Goal: Transaction & Acquisition: Purchase product/service

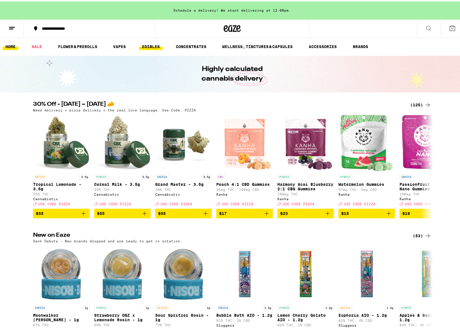
click at [148, 47] on link "EDIBLES" at bounding box center [150, 45] width 23 height 7
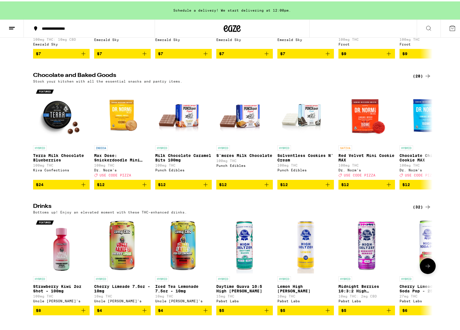
scroll to position [178, 0]
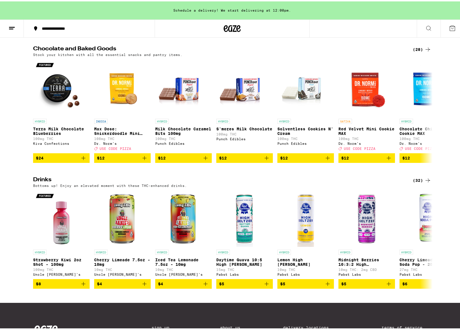
click at [419, 182] on div "(32)" at bounding box center [422, 179] width 18 height 7
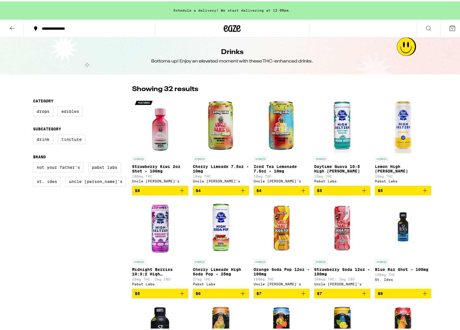
click at [155, 135] on img "Open page for Strawberry Kiwi 2oz Shot - 100mg from Uncle Arnie's" at bounding box center [160, 124] width 56 height 57
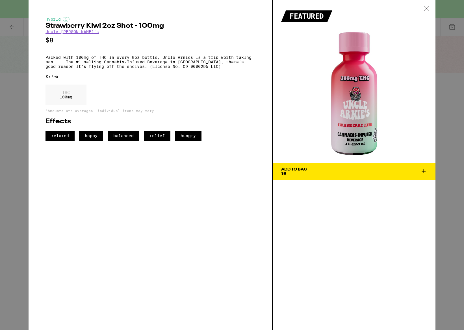
click at [425, 9] on icon at bounding box center [427, 8] width 6 height 5
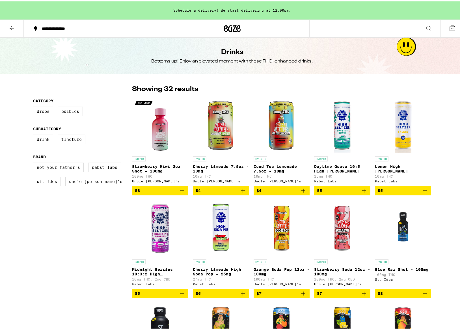
click at [179, 192] on icon "Add to bag" at bounding box center [182, 189] width 7 height 7
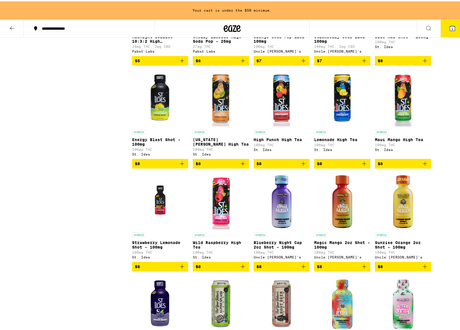
scroll to position [236, 0]
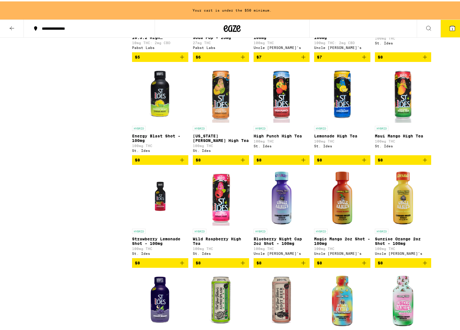
click at [342, 209] on img "Open page for Magic Mango 2oz Shot - 100mg from Uncle Arnie's" at bounding box center [342, 196] width 56 height 57
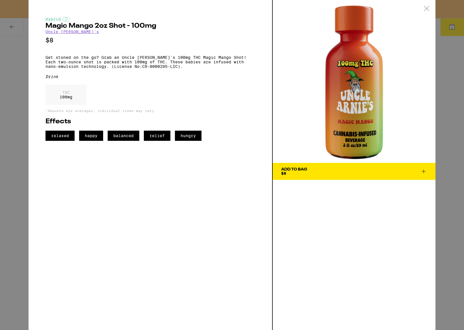
click at [428, 9] on icon at bounding box center [427, 8] width 6 height 5
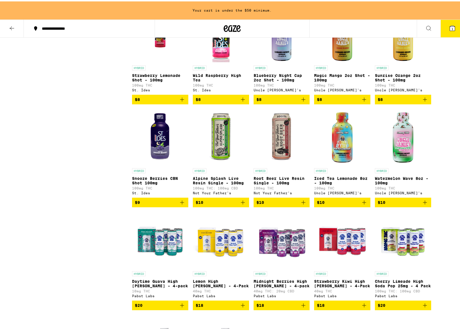
scroll to position [460, 0]
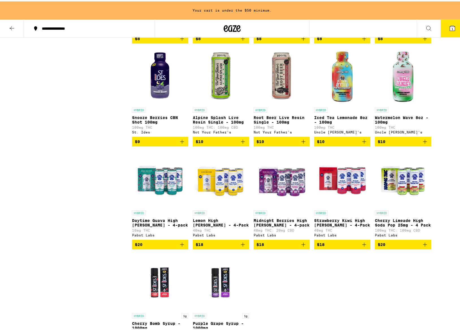
click at [158, 206] on img "Open page for Daytime Guava High Seltzer - 4-pack from Pabst Labs" at bounding box center [160, 178] width 56 height 57
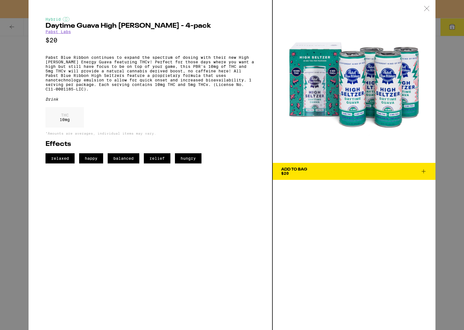
click at [423, 8] on div at bounding box center [427, 9] width 18 height 18
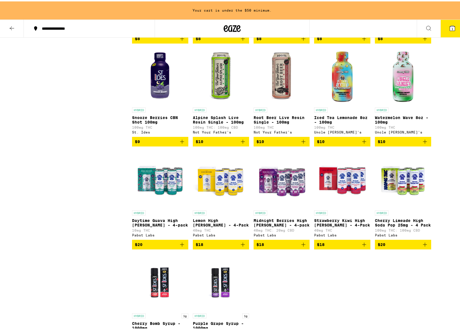
click at [283, 206] on img "Open page for Midnight Berries High Seltzer - 4-pack from Pabst Labs" at bounding box center [282, 178] width 56 height 57
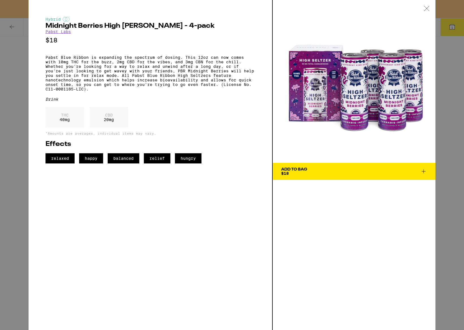
click at [427, 7] on icon at bounding box center [427, 8] width 6 height 5
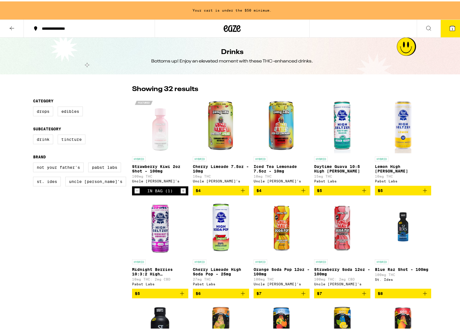
click at [13, 30] on button at bounding box center [12, 27] width 24 height 18
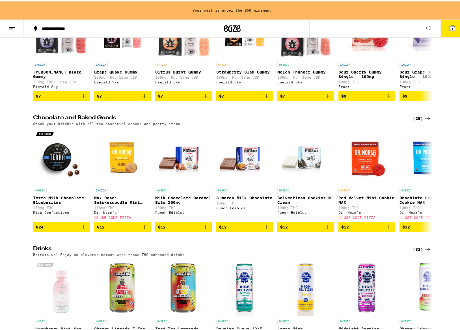
scroll to position [6, 0]
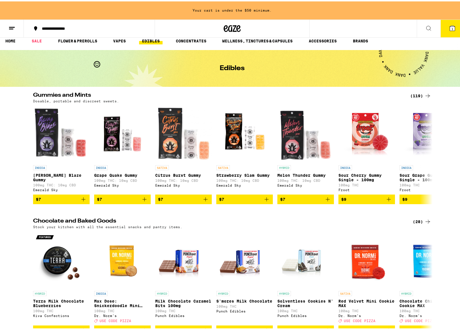
click at [421, 94] on div "(119)" at bounding box center [420, 94] width 21 height 7
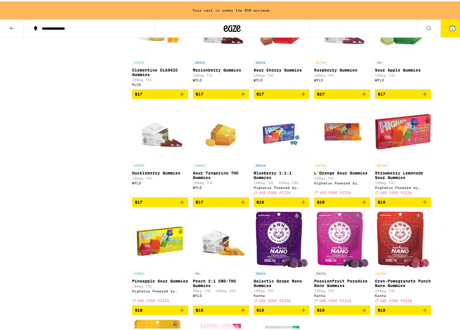
scroll to position [1073, 0]
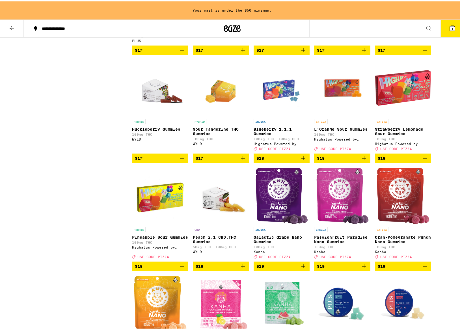
click at [424, 160] on icon "Add to bag" at bounding box center [424, 156] width 7 height 7
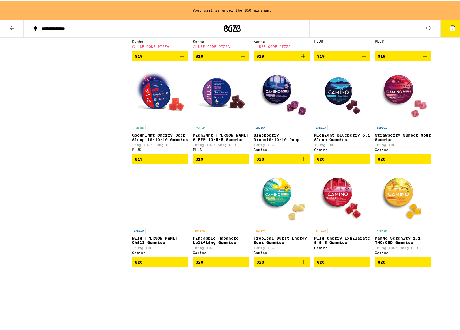
scroll to position [1463, 0]
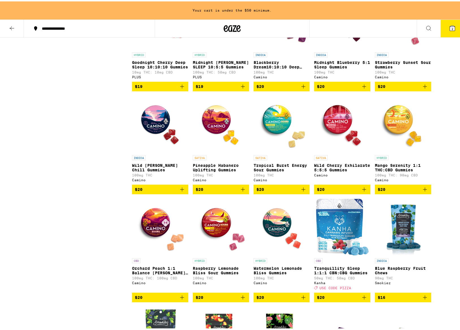
click at [241, 190] on icon "Add to bag" at bounding box center [243, 188] width 4 height 4
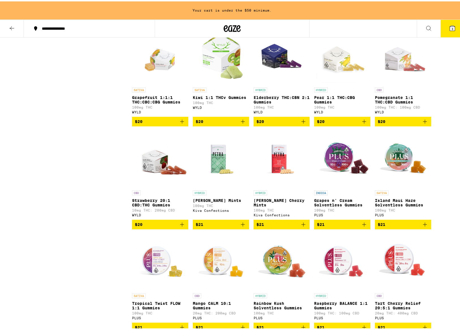
scroll to position [1772, 0]
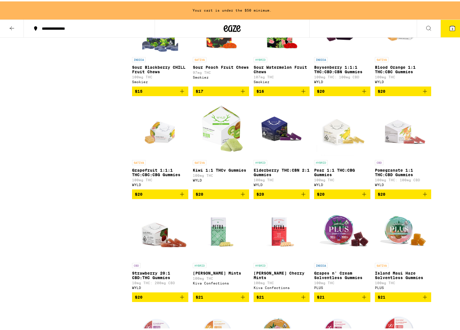
click at [303, 93] on icon "Add to bag" at bounding box center [303, 89] width 7 height 7
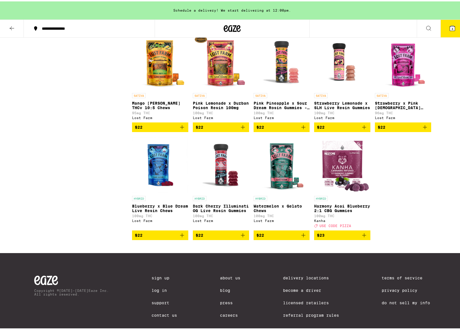
scroll to position [2380, 0]
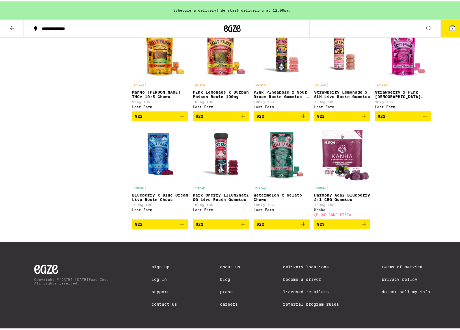
click at [300, 226] on icon "Add to bag" at bounding box center [303, 222] width 7 height 7
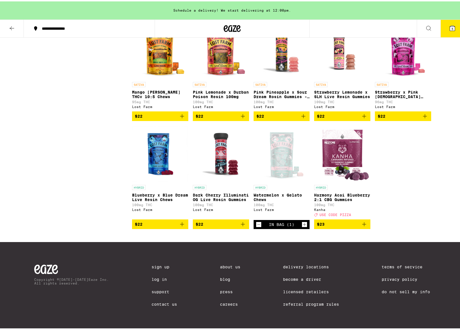
click at [440, 29] on button "5" at bounding box center [452, 27] width 24 height 18
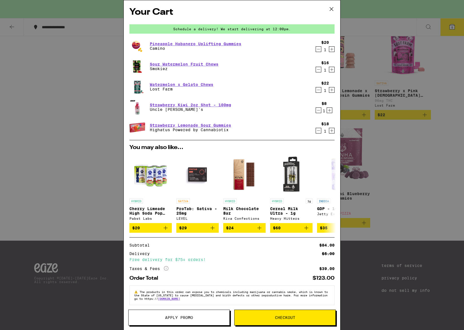
click at [316, 111] on icon "Decrement" at bounding box center [318, 110] width 5 height 7
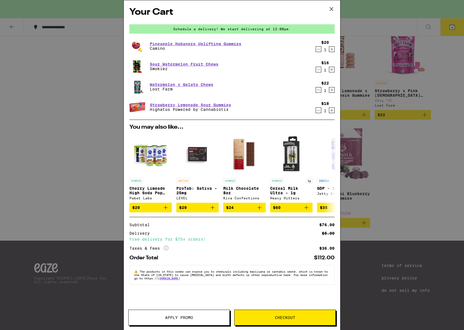
click at [317, 49] on icon "Decrement" at bounding box center [318, 49] width 5 height 7
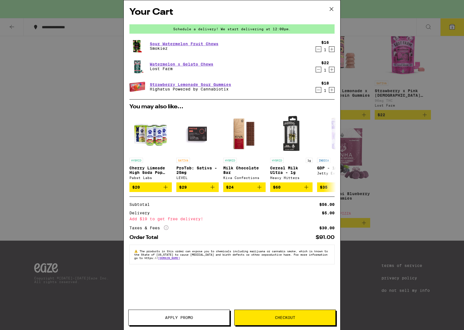
click at [332, 13] on icon at bounding box center [331, 9] width 8 height 8
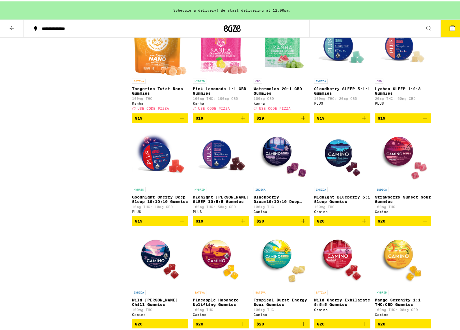
scroll to position [1249, 0]
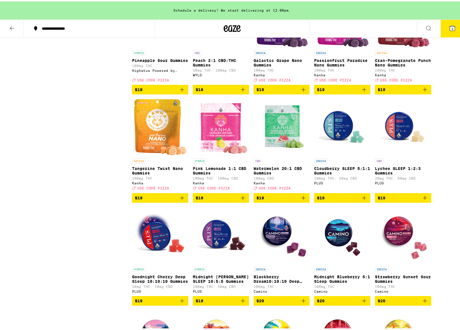
click at [8, 26] on button at bounding box center [12, 27] width 24 height 18
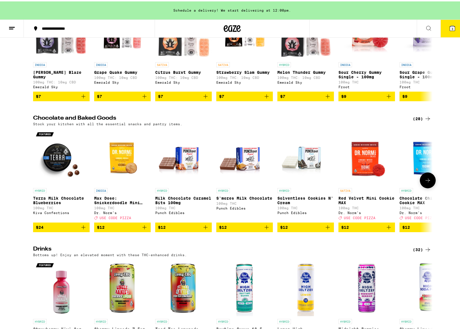
scroll to position [181, 0]
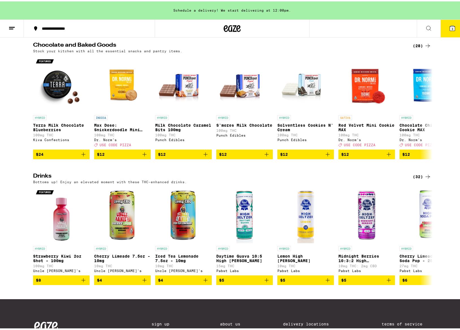
click at [417, 179] on div "(32)" at bounding box center [422, 175] width 18 height 7
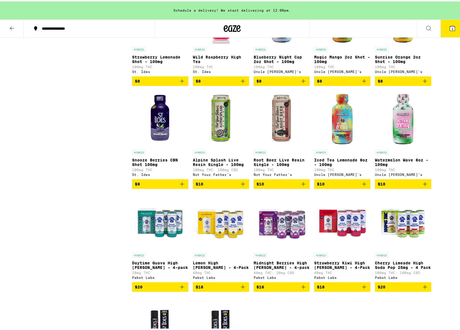
scroll to position [417, 0]
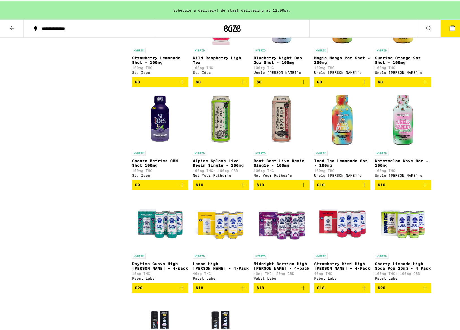
click at [425, 187] on icon "Add to bag" at bounding box center [424, 183] width 7 height 7
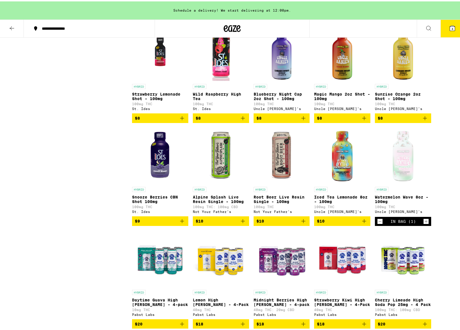
scroll to position [352, 0]
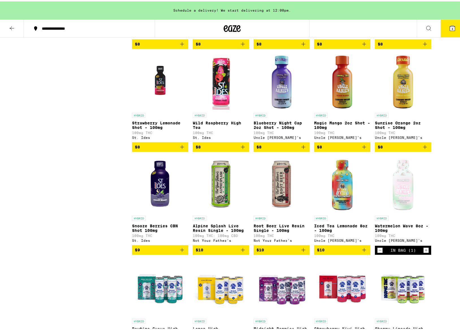
click at [449, 33] on button "4" at bounding box center [452, 27] width 24 height 18
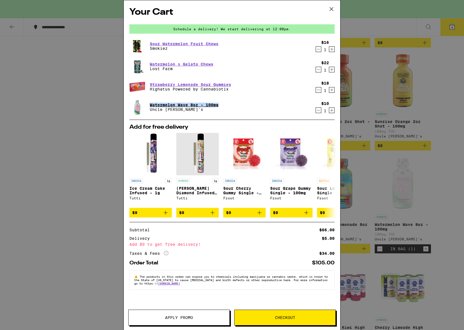
drag, startPoint x: 223, startPoint y: 105, endPoint x: 150, endPoint y: 105, distance: 73.2
click at [148, 106] on div "Watermelon Wave 8oz - 100mg Uncle [PERSON_NAME]'s" at bounding box center [220, 107] width 183 height 16
click at [180, 320] on button "Apply Promo" at bounding box center [178, 317] width 101 height 16
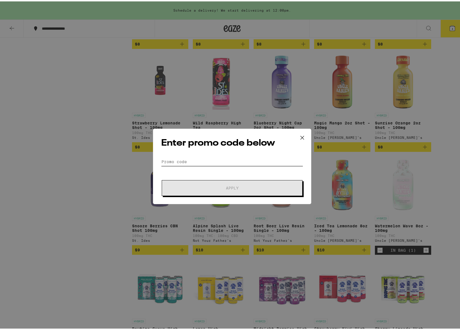
click at [202, 162] on input "Promo Code" at bounding box center [232, 160] width 142 height 8
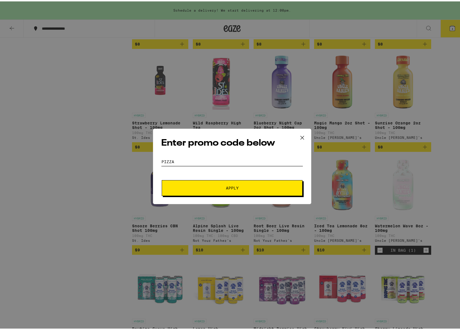
type input "pizza"
click at [222, 181] on button "Apply" at bounding box center [232, 187] width 141 height 16
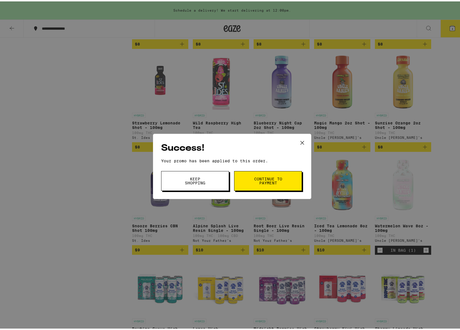
click at [265, 185] on button "Continue to payment" at bounding box center [268, 180] width 68 height 20
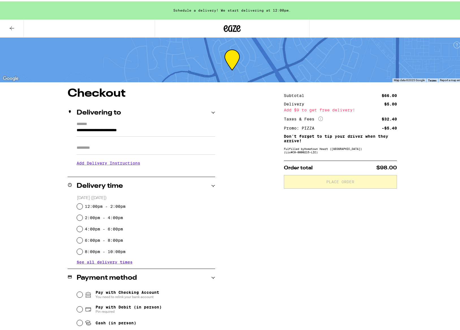
click at [97, 205] on label "12:00pm - 2:00pm" at bounding box center [105, 205] width 41 height 5
click at [83, 205] on input "12:00pm - 2:00pm" at bounding box center [80, 205] width 6 height 6
radio input "true"
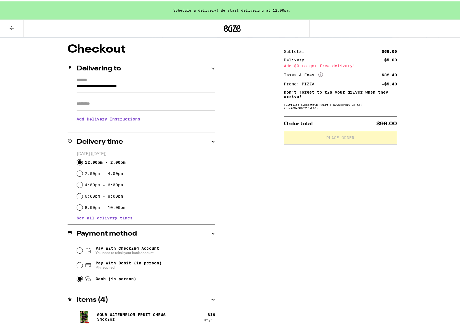
click at [77, 278] on input "Cash (in person)" at bounding box center [80, 277] width 6 height 6
radio input "true"
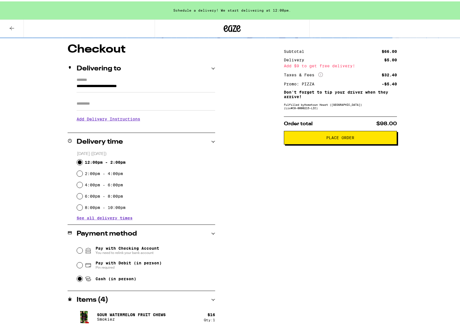
scroll to position [103, 0]
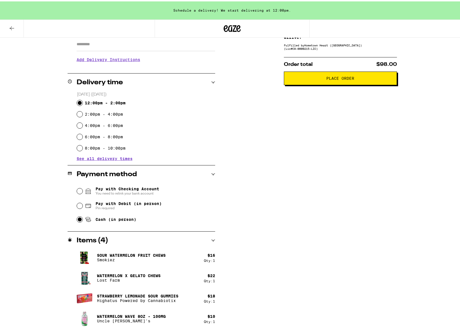
click at [352, 81] on button "Place Order" at bounding box center [340, 77] width 113 height 14
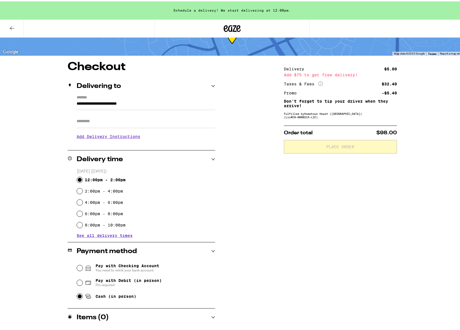
scroll to position [27, 0]
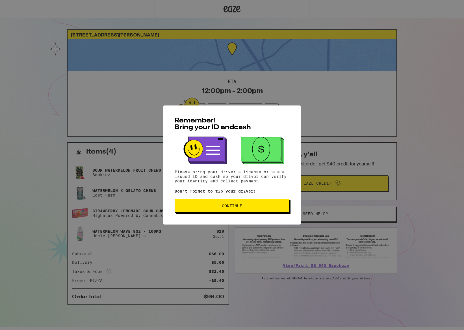
click at [221, 212] on button "Continue" at bounding box center [232, 206] width 115 height 14
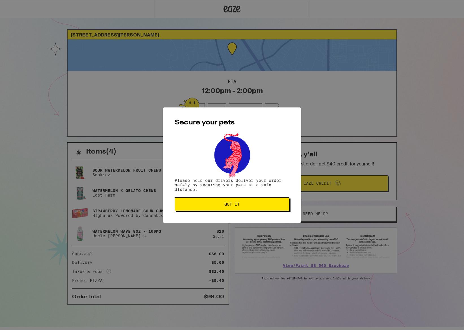
click at [225, 209] on button "Got it" at bounding box center [232, 204] width 115 height 14
